Goal: Navigation & Orientation: Find specific page/section

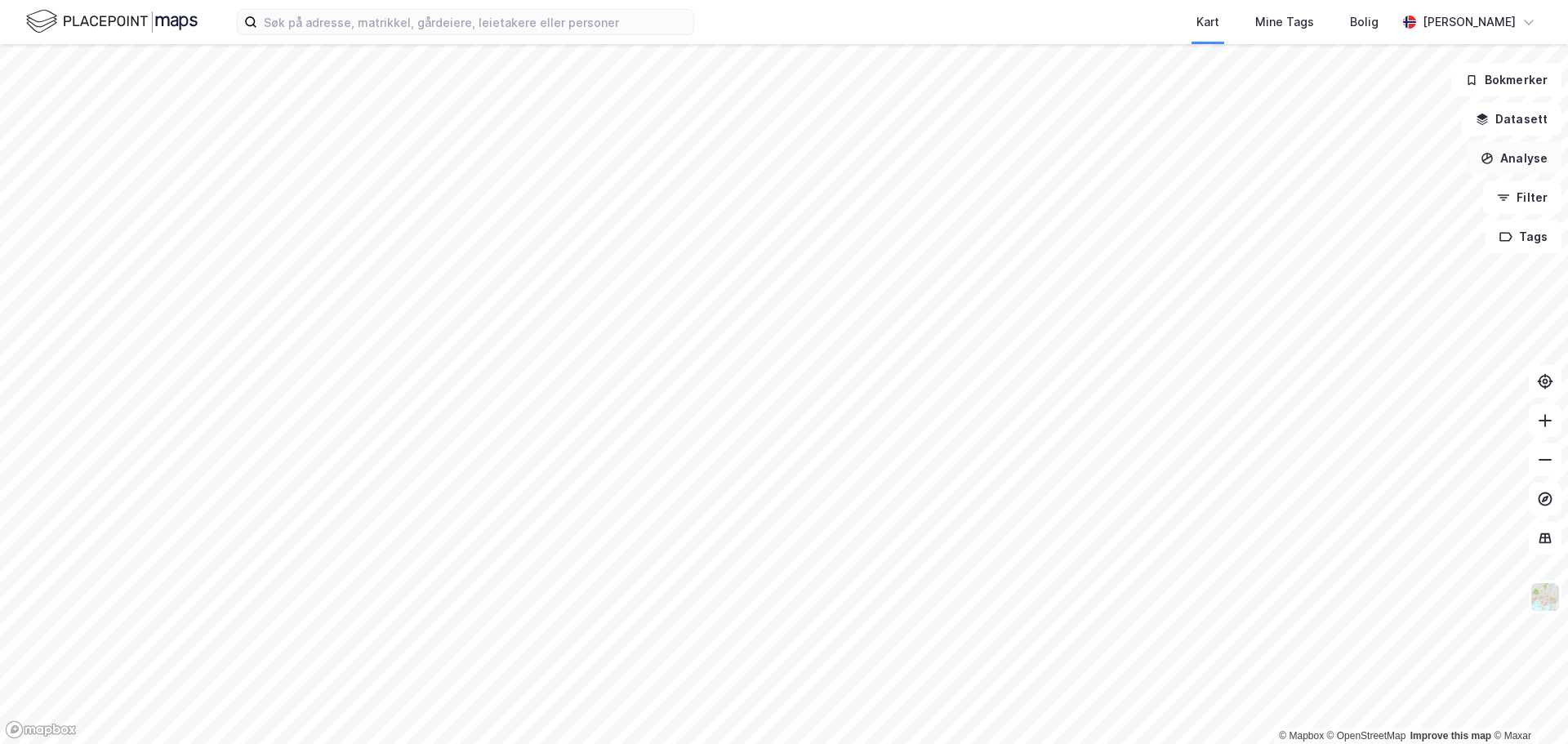
click at [1517, 160] on button "Analyse" at bounding box center [1514, 158] width 95 height 33
click at [1498, 84] on button "Bokmerker" at bounding box center [1506, 80] width 110 height 33
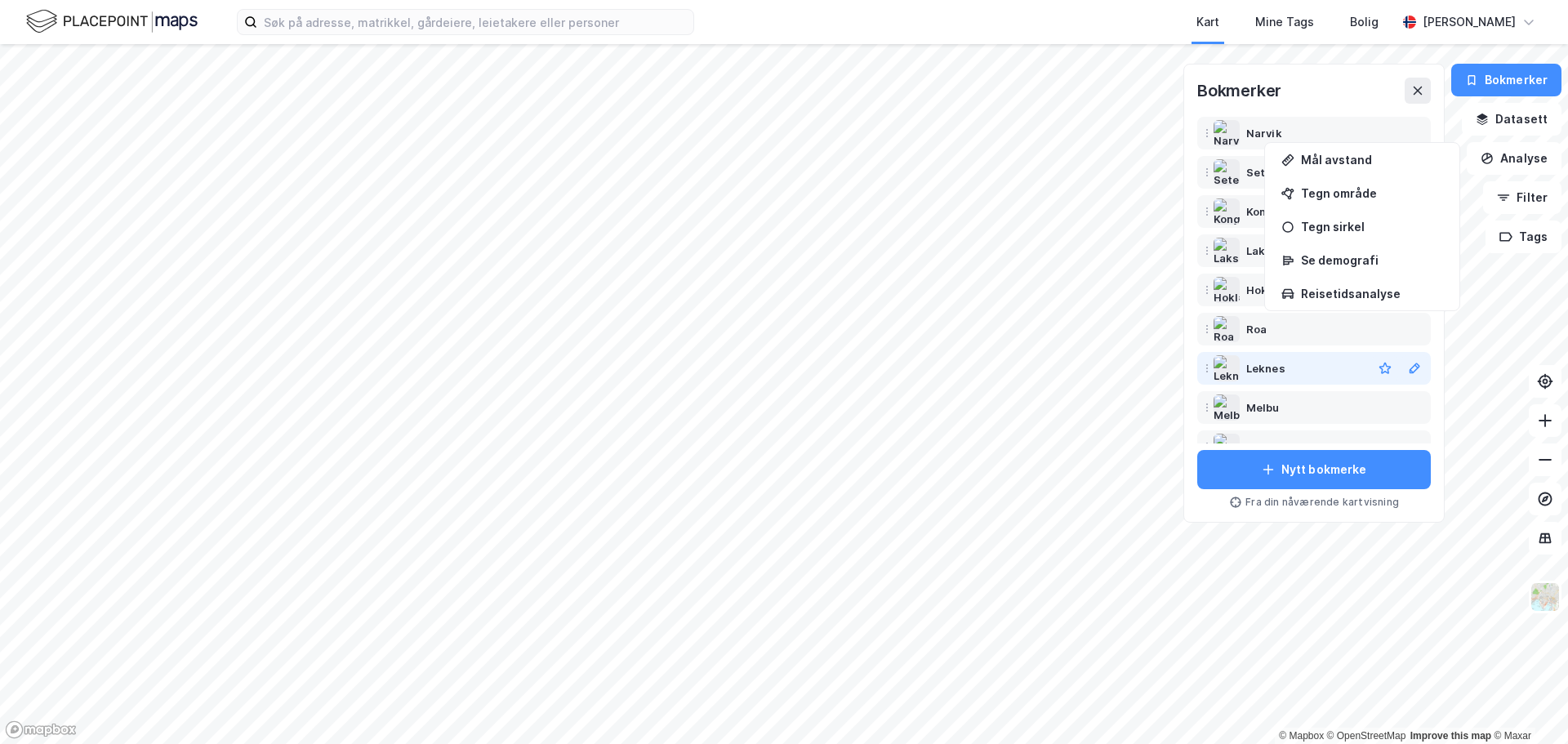
click at [1247, 371] on div "Leknes" at bounding box center [1314, 368] width 227 height 26
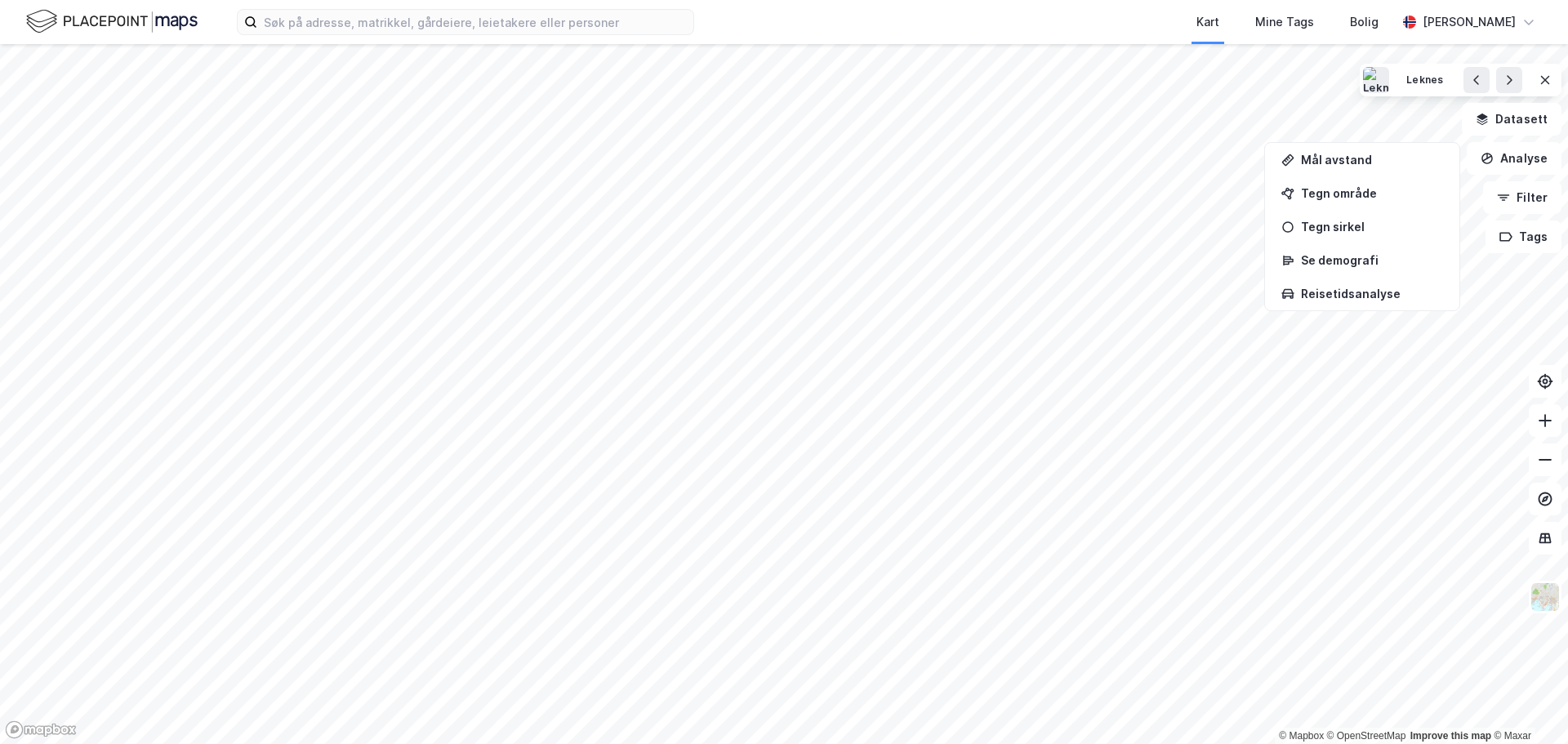
click at [1172, 20] on div "Kart Mine Tags Bolig" at bounding box center [1085, 21] width 624 height 44
